Goal: Task Accomplishment & Management: Manage account settings

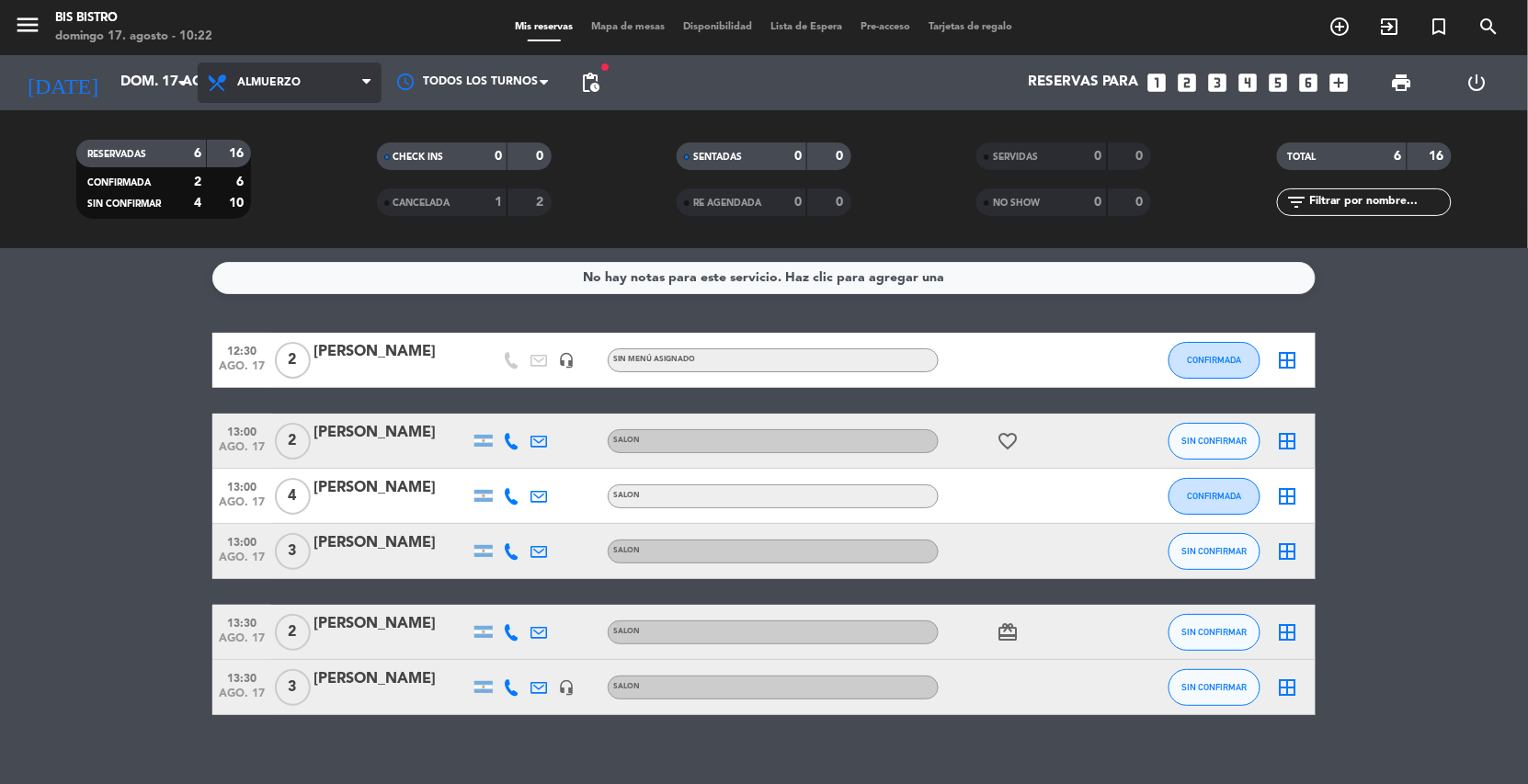
click at [239, 88] on span "Almuerzo" at bounding box center [269, 83] width 63 height 13
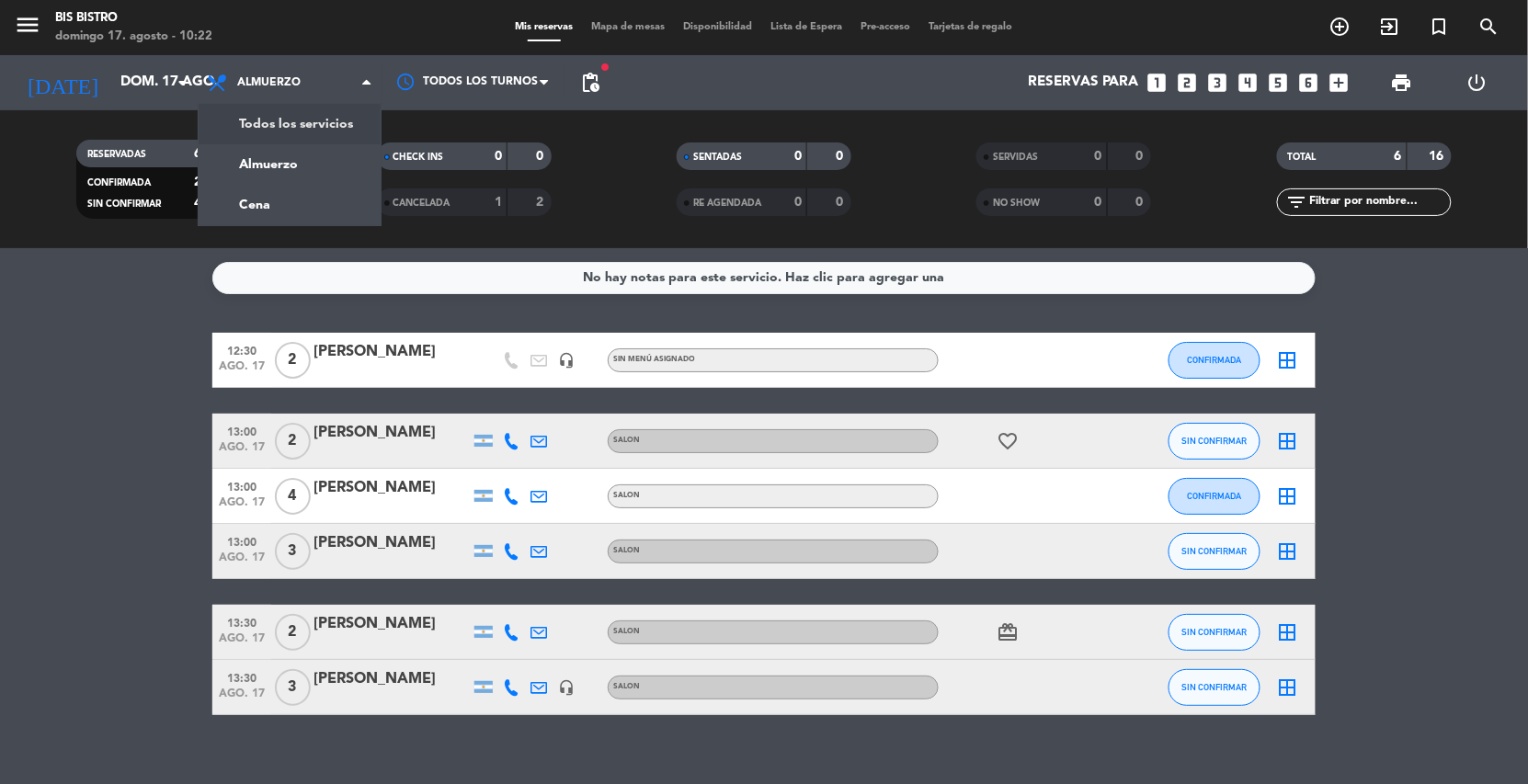
click at [260, 44] on div "menu Bis Bistro domingo 17. agosto - 10:22" at bounding box center [191, 28] width 383 height 43
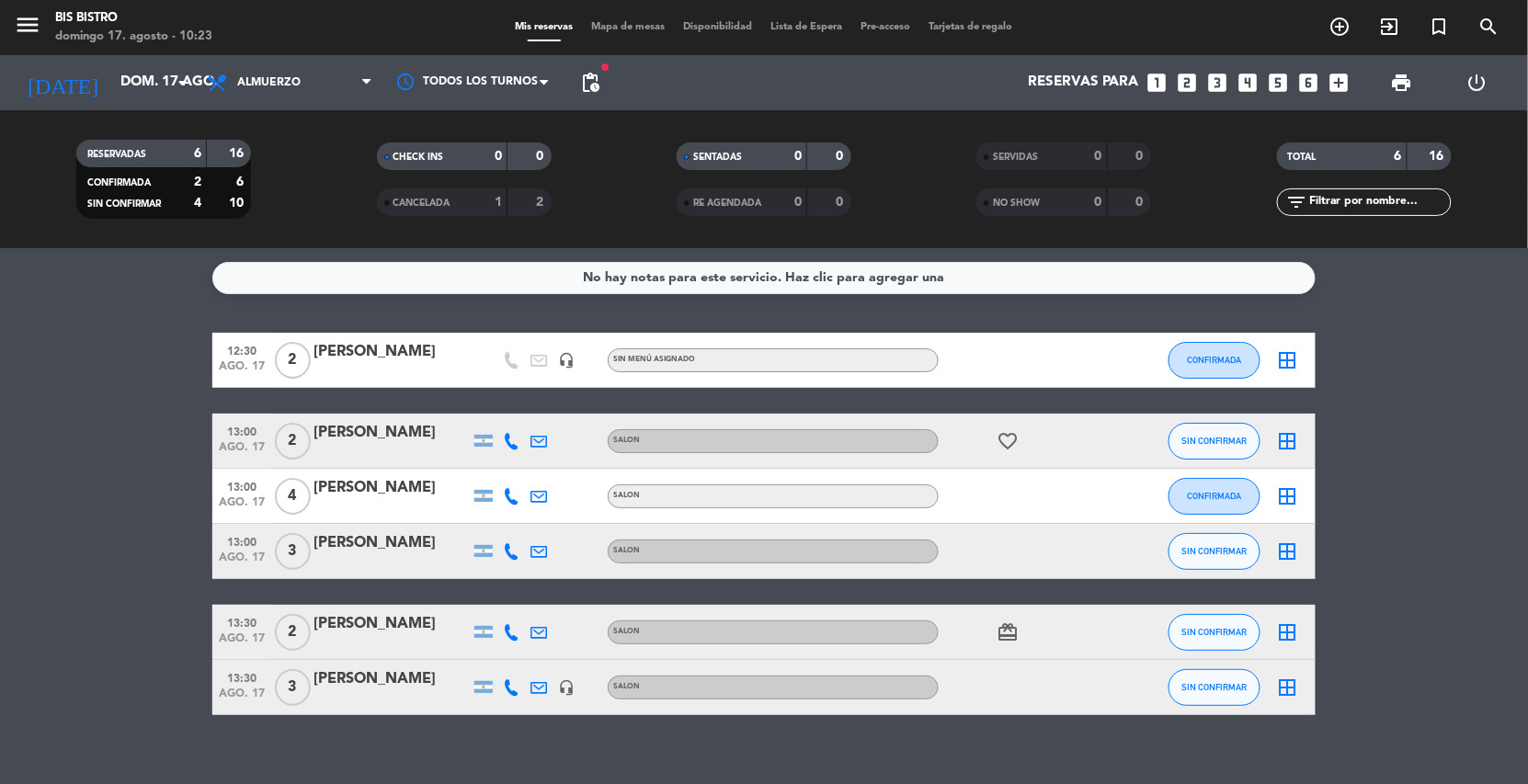
click at [10, 144] on div "RESERVADAS 6 16 CONFIRMADA 2 6 SIN CONFIRMAR 4 10 CHECK INS 0 0 CANCELADA 1 2 S…" at bounding box center [764, 179] width 1528 height 101
click at [1183, 71] on icon "looks_two" at bounding box center [1188, 83] width 24 height 24
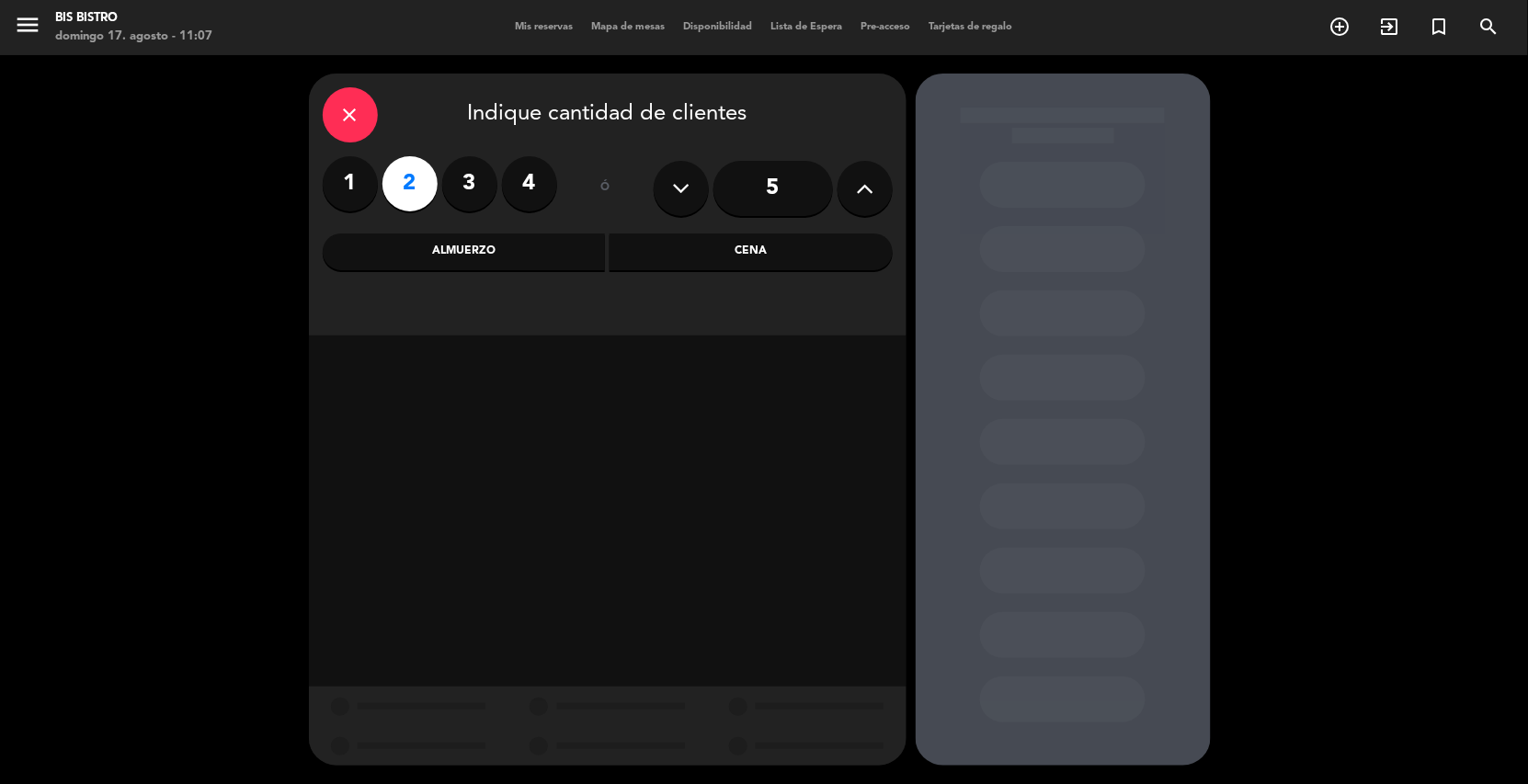
click at [575, 250] on div "Almuerzo" at bounding box center [464, 251] width 283 height 36
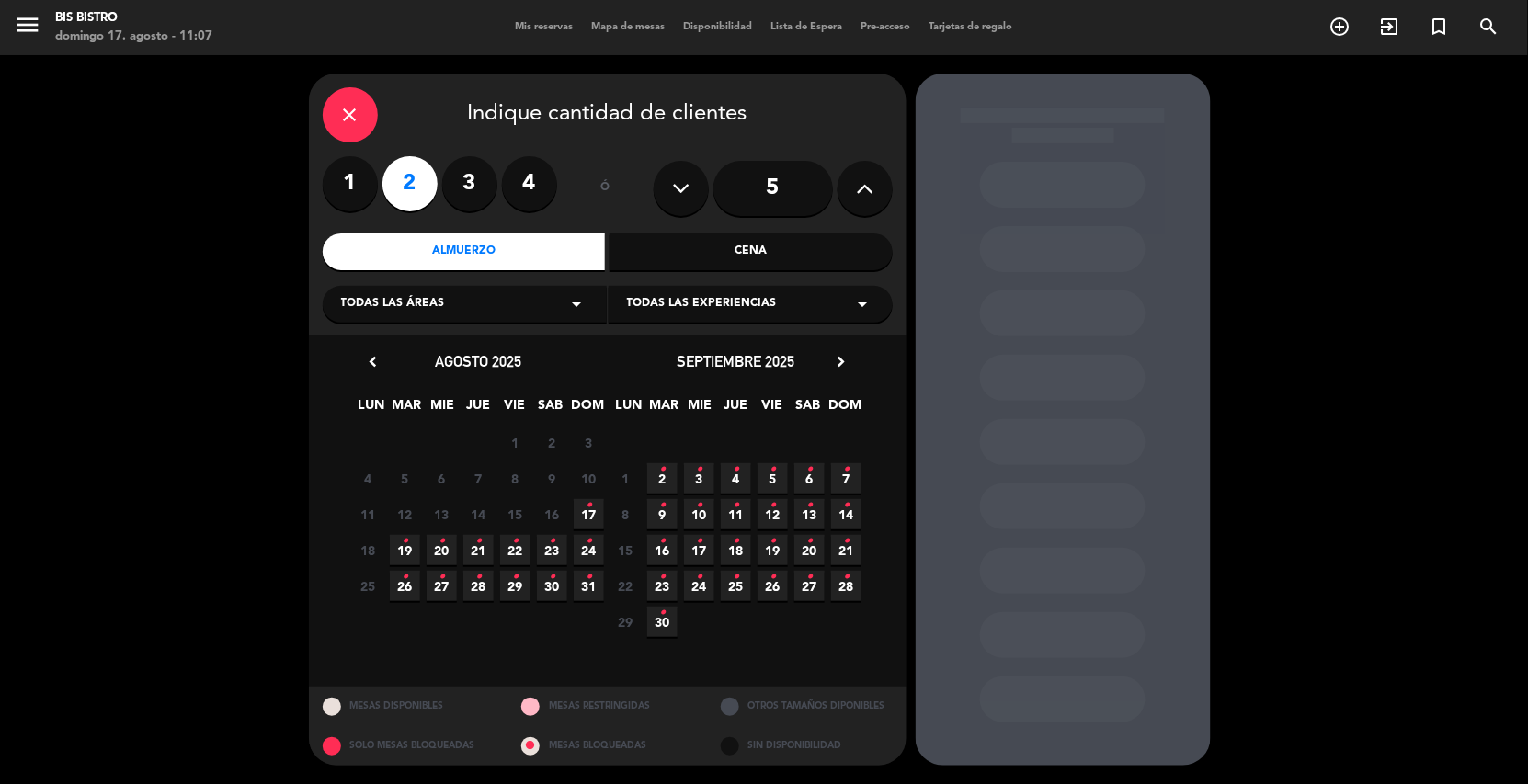
click at [374, 111] on div "close" at bounding box center [349, 115] width 55 height 55
